Goal: Task Accomplishment & Management: Manage account settings

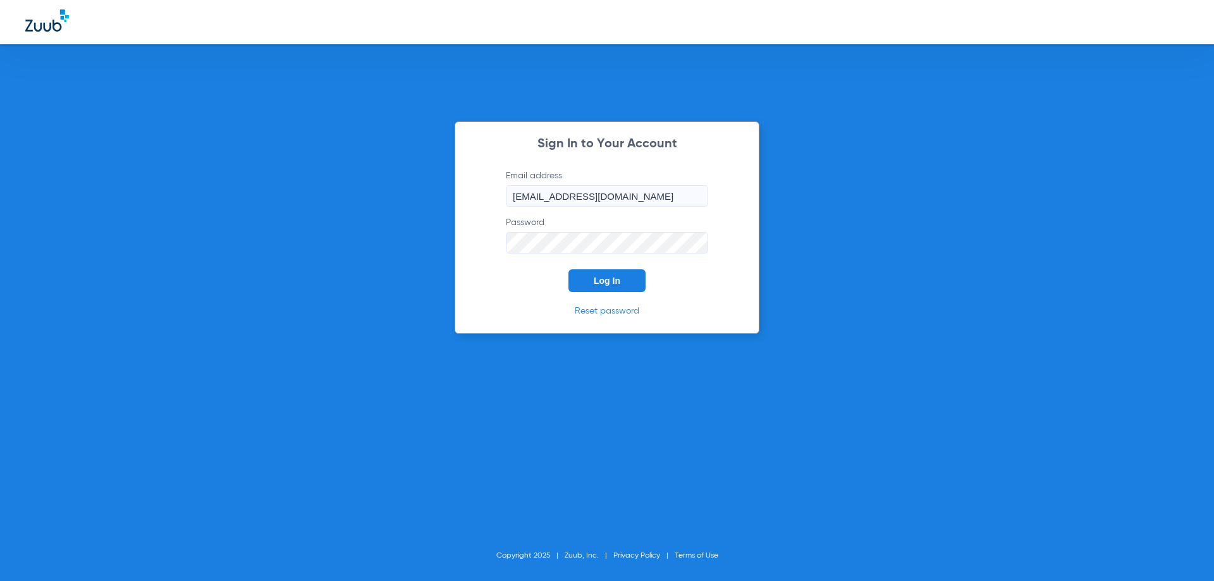
click at [614, 285] on span "Log In" at bounding box center [606, 281] width 27 height 10
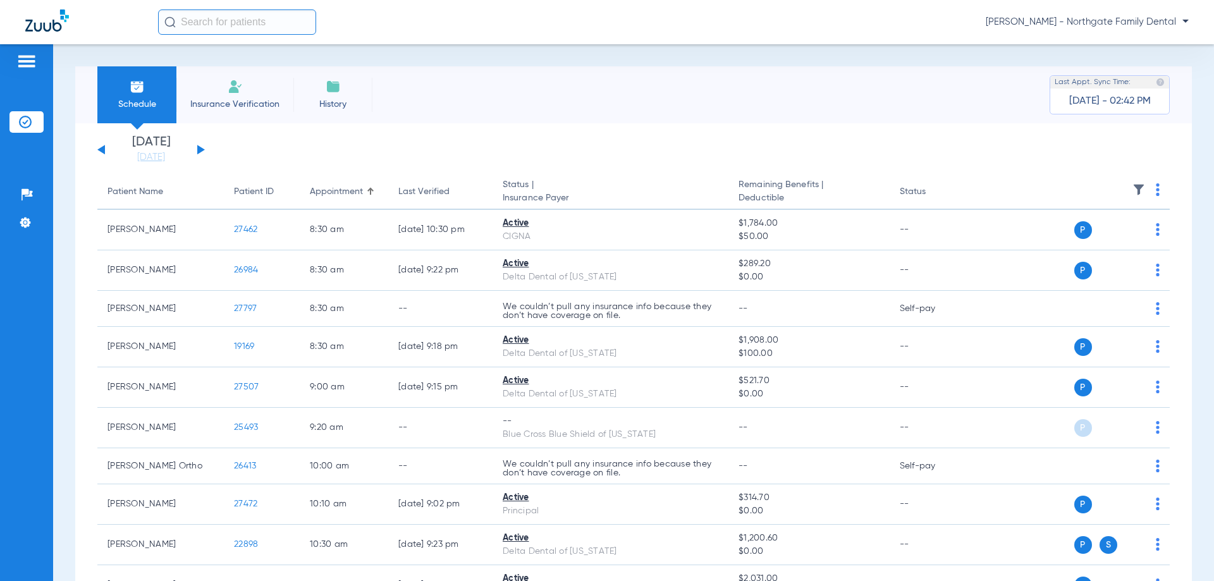
click at [201, 152] on button at bounding box center [201, 149] width 8 height 9
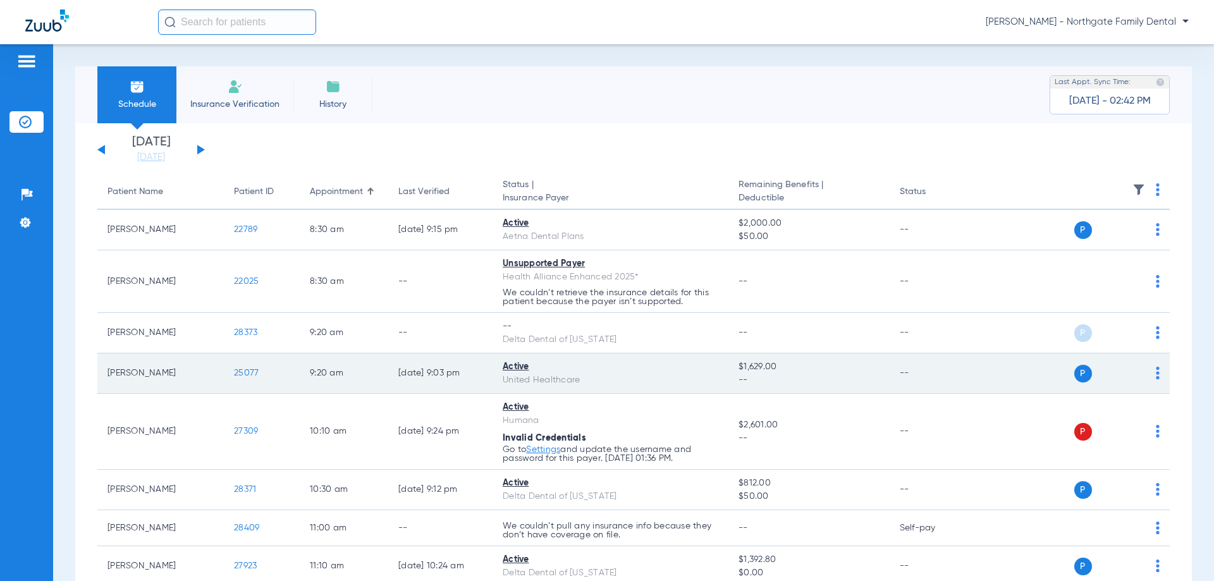
scroll to position [63, 0]
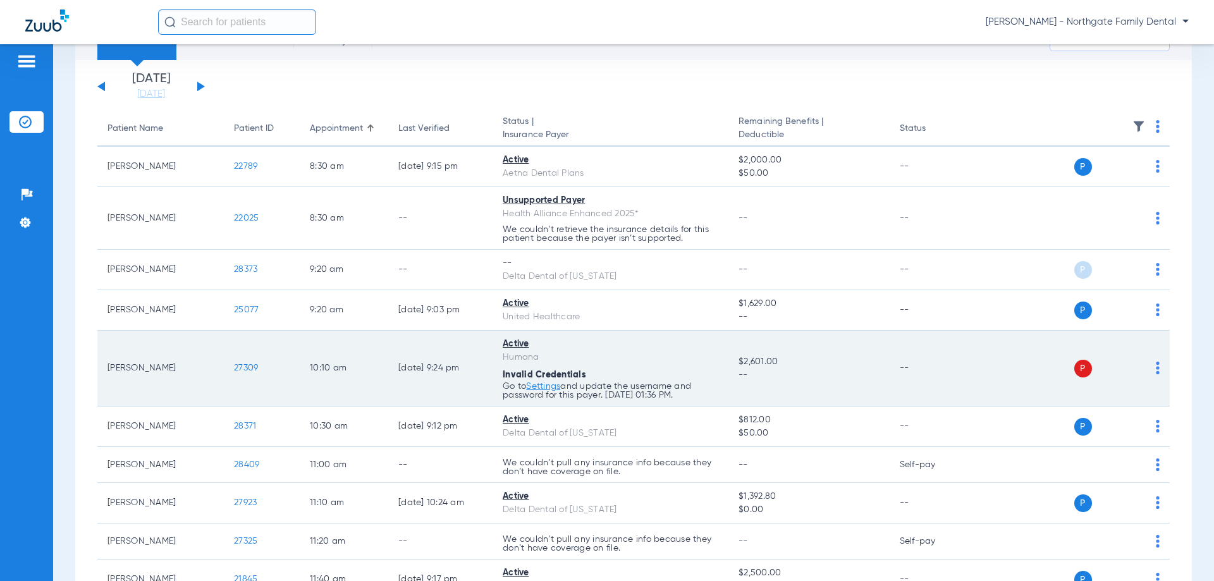
click at [249, 367] on span "27309" at bounding box center [246, 367] width 24 height 9
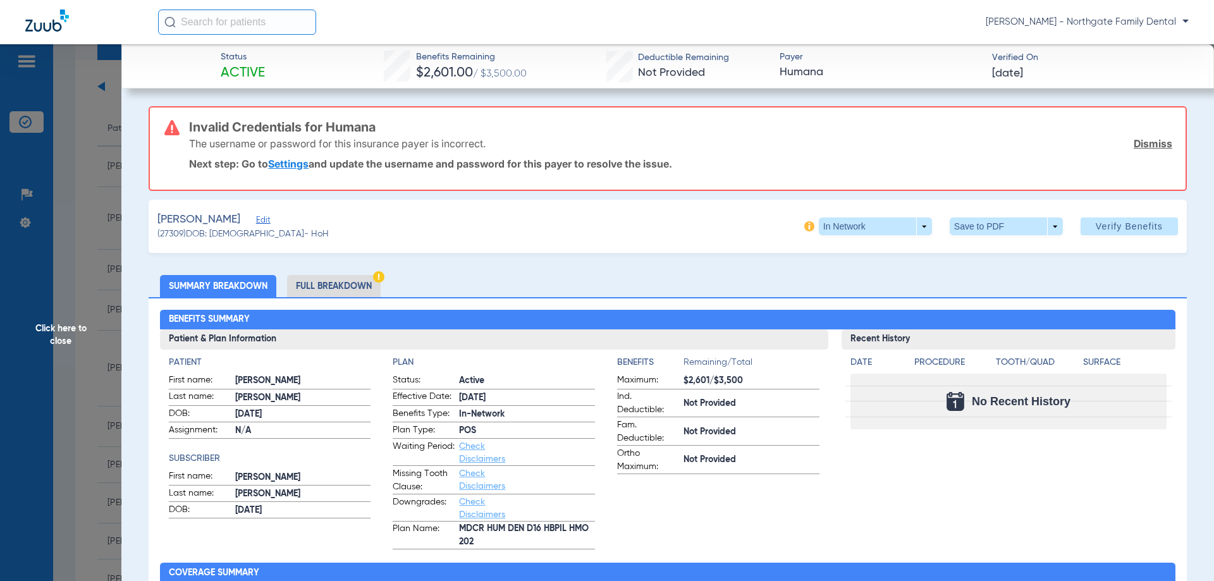
click at [290, 161] on link "Settings" at bounding box center [288, 163] width 40 height 13
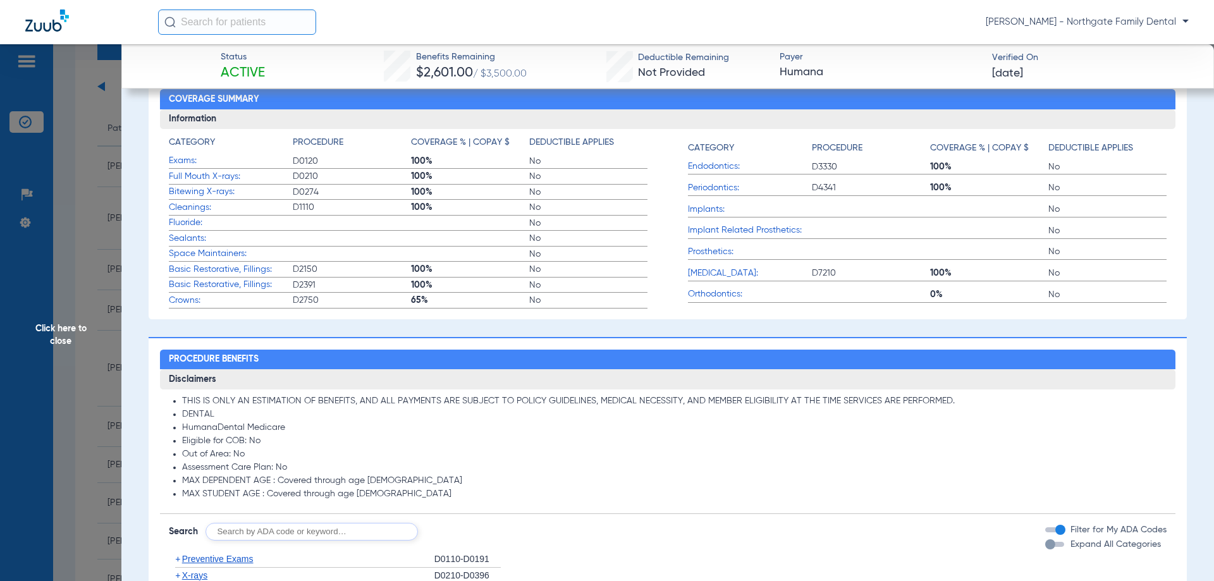
scroll to position [442, 0]
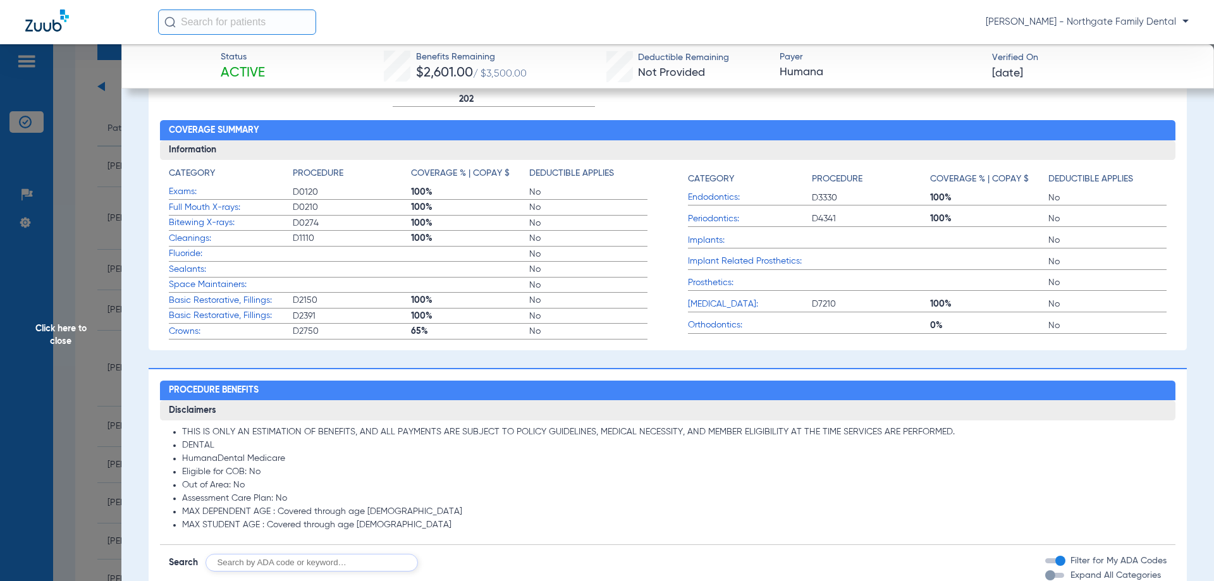
click at [65, 333] on span "Click here to close" at bounding box center [60, 334] width 121 height 581
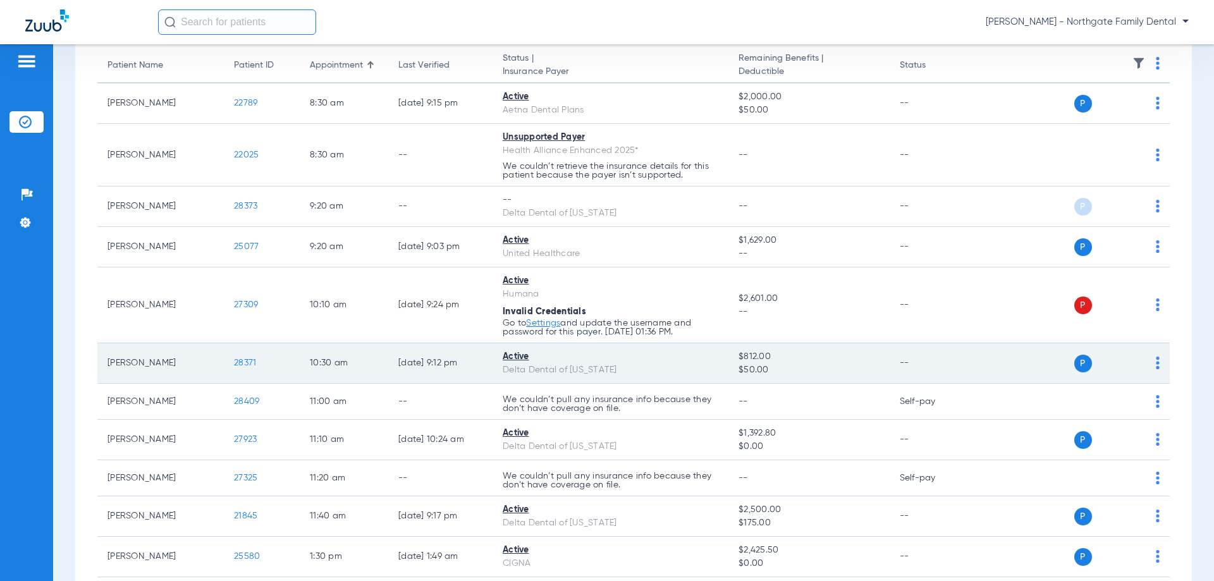
scroll to position [190, 0]
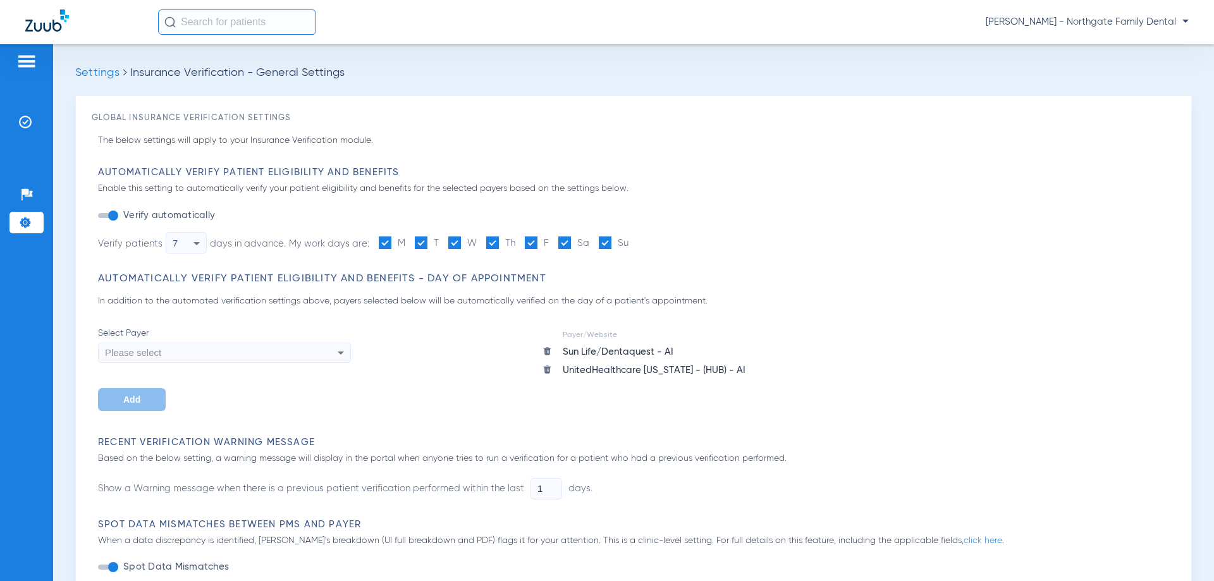
click at [283, 357] on div "Please select" at bounding box center [200, 352] width 191 height 21
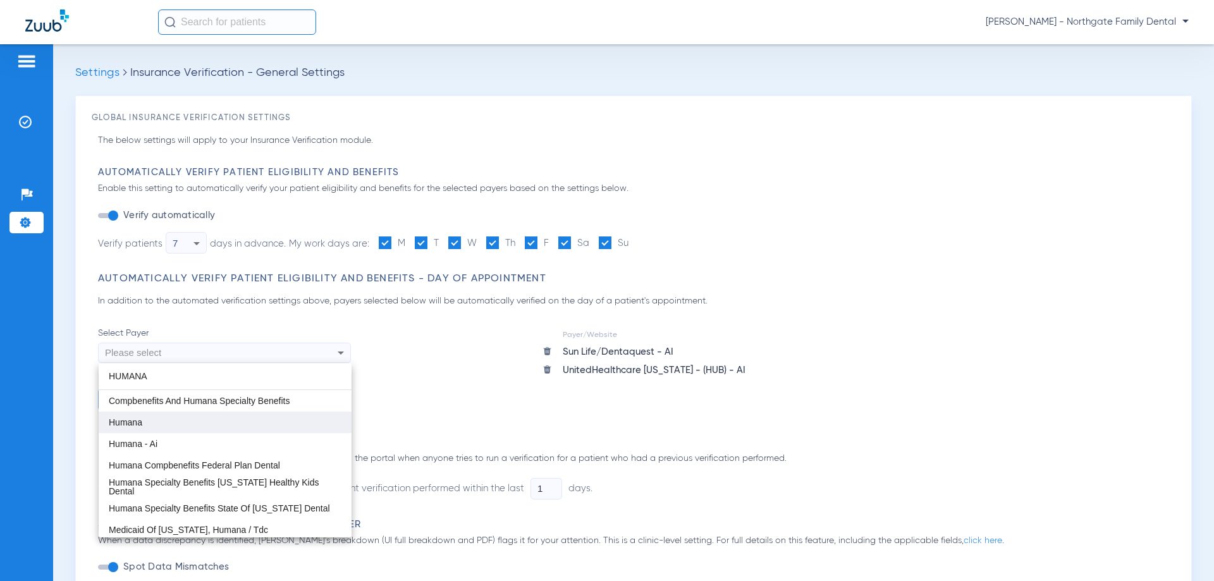
type input "HUMANA"
click at [167, 422] on mat-option "Humana" at bounding box center [225, 421] width 253 height 21
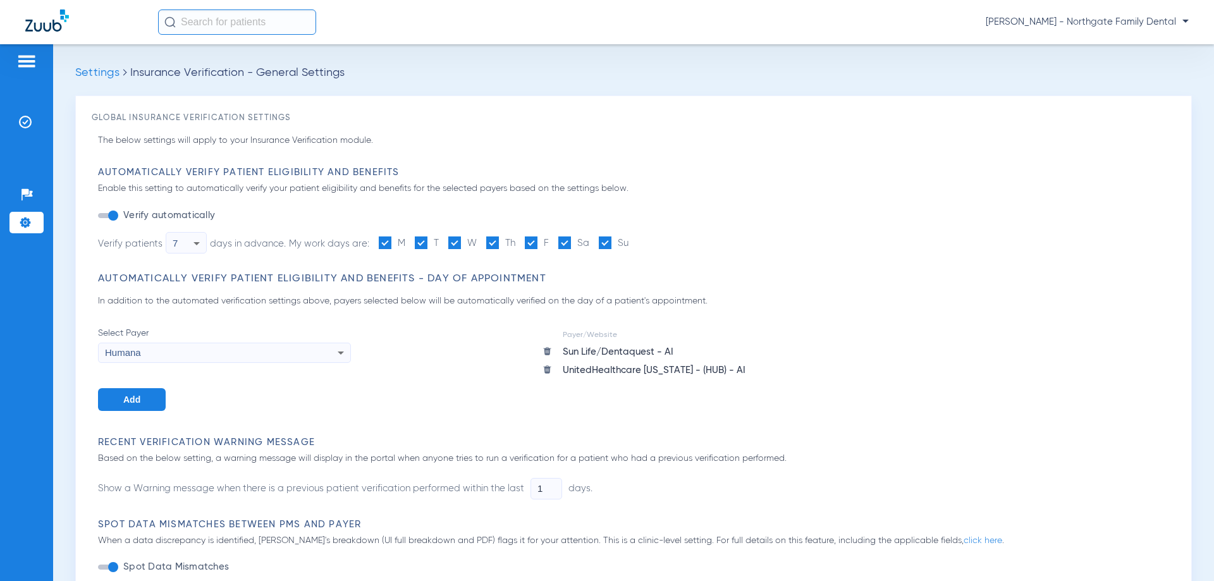
click at [128, 400] on span "Add" at bounding box center [131, 399] width 17 height 10
